Goal: Task Accomplishment & Management: Manage account settings

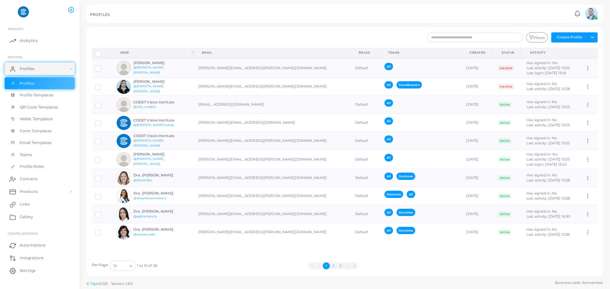
click at [331, 266] on button "2" at bounding box center [333, 266] width 7 height 7
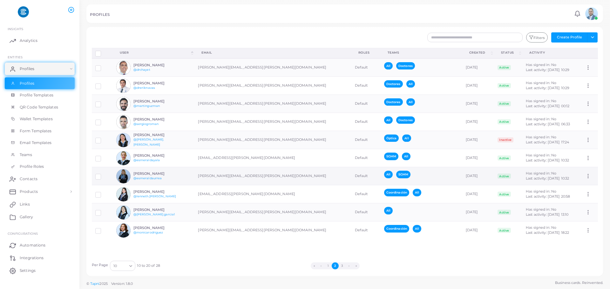
click at [168, 174] on h6 "[PERSON_NAME]" at bounding box center [156, 174] width 47 height 4
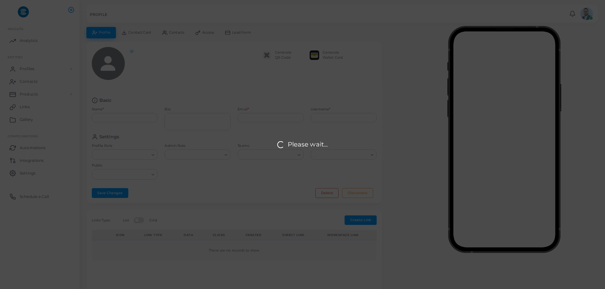
type input "**********"
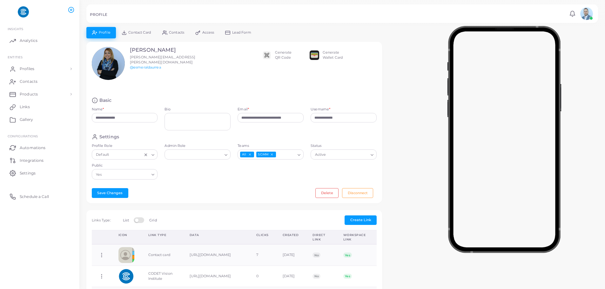
click at [282, 56] on div "Generate QR Code" at bounding box center [283, 55] width 17 height 10
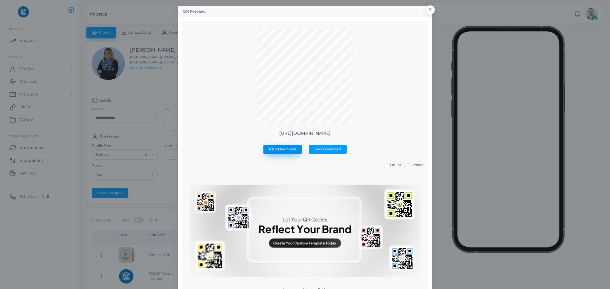
click at [289, 149] on span "PNG Download" at bounding box center [282, 149] width 27 height 4
click at [428, 9] on button "×" at bounding box center [429, 11] width 9 height 8
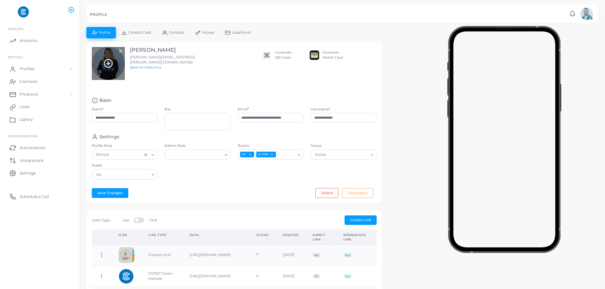
click at [111, 61] on icon at bounding box center [109, 64] width 10 height 10
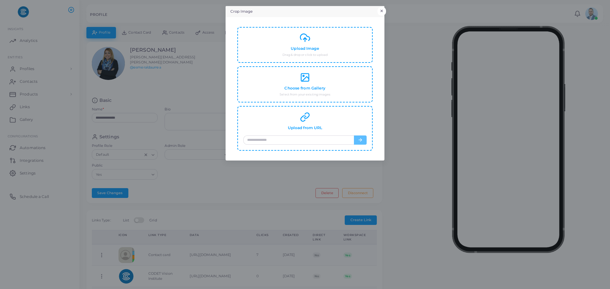
click at [380, 9] on button "×" at bounding box center [381, 11] width 9 height 8
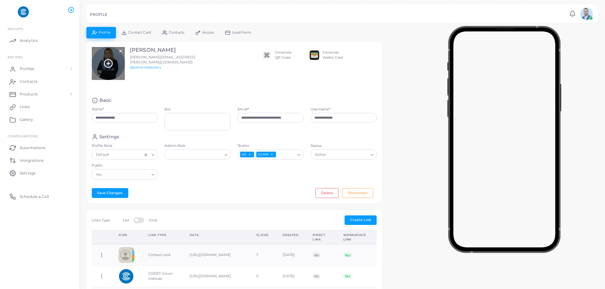
click at [103, 52] on div at bounding box center [108, 63] width 33 height 33
